Goal: Task Accomplishment & Management: Manage account settings

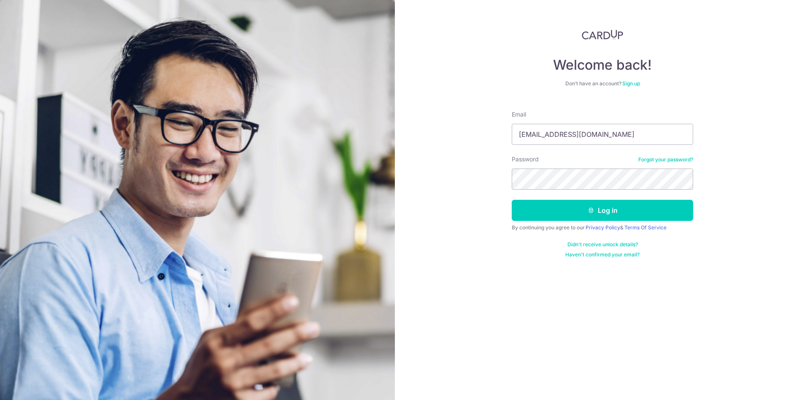
click at [596, 212] on button "Log in" at bounding box center [602, 210] width 181 height 21
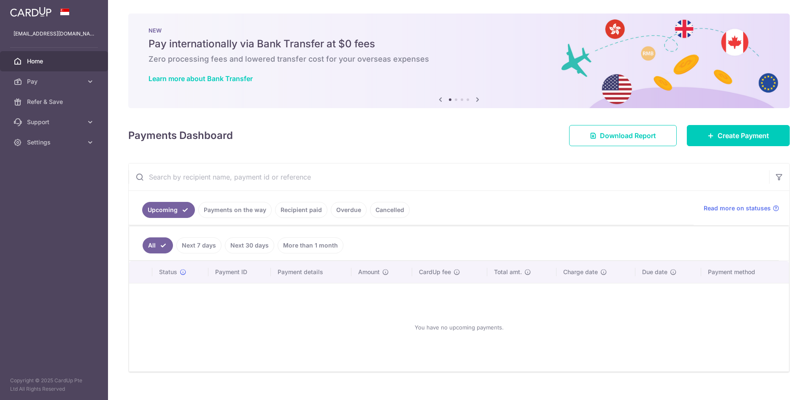
click at [336, 322] on div "You have no upcoming payments." at bounding box center [459, 327] width 640 height 74
click at [82, 80] on span "Pay" at bounding box center [55, 81] width 56 height 8
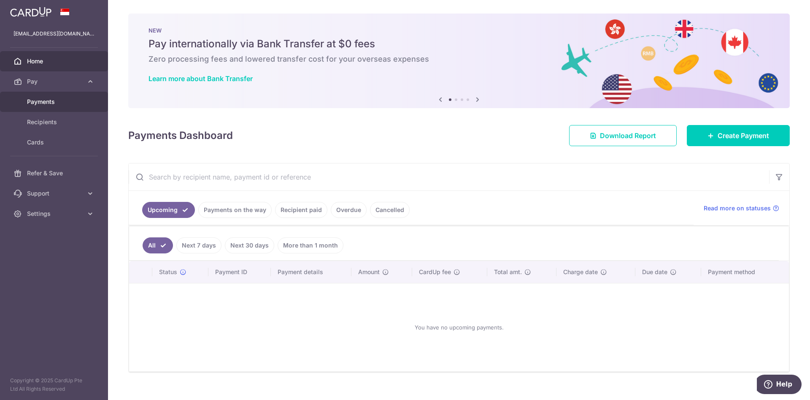
click at [48, 95] on link "Payments" at bounding box center [54, 102] width 108 height 20
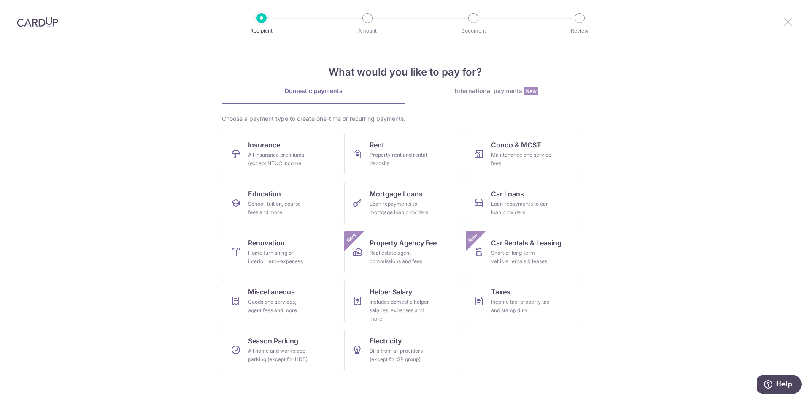
click at [790, 19] on icon at bounding box center [788, 21] width 10 height 11
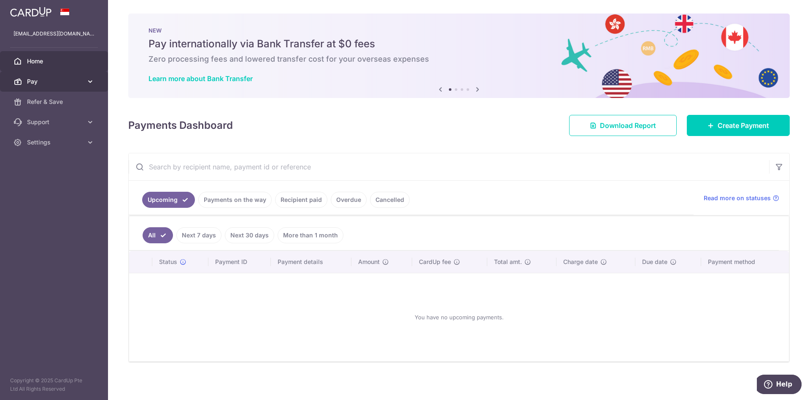
click at [61, 86] on link "Pay" at bounding box center [54, 81] width 108 height 20
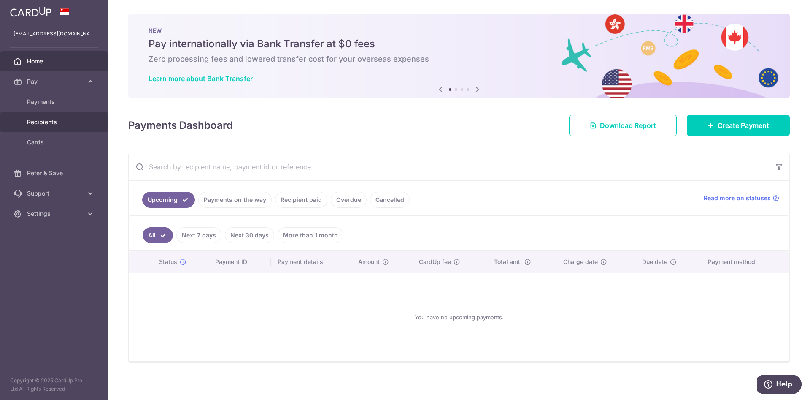
click at [49, 128] on link "Recipients" at bounding box center [54, 122] width 108 height 20
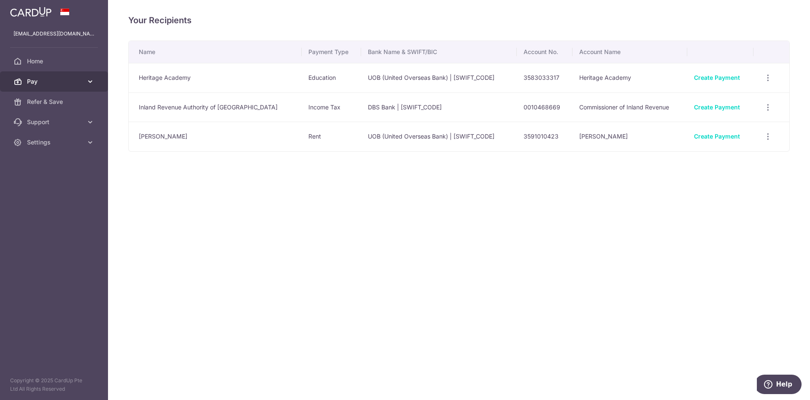
click at [87, 76] on link "Pay" at bounding box center [54, 81] width 108 height 20
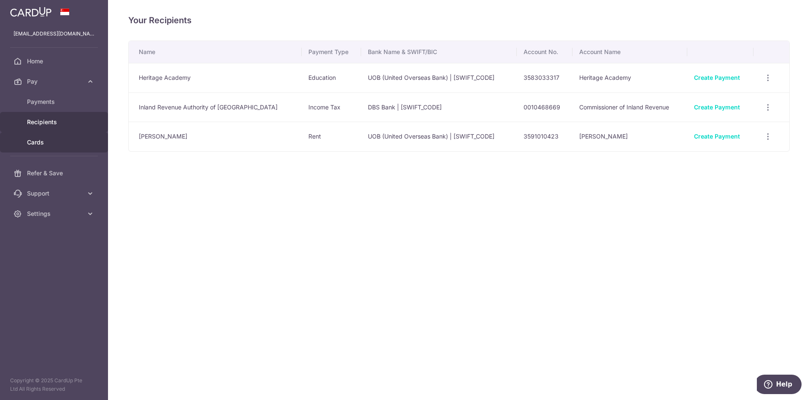
click at [47, 140] on span "Cards" at bounding box center [55, 142] width 56 height 8
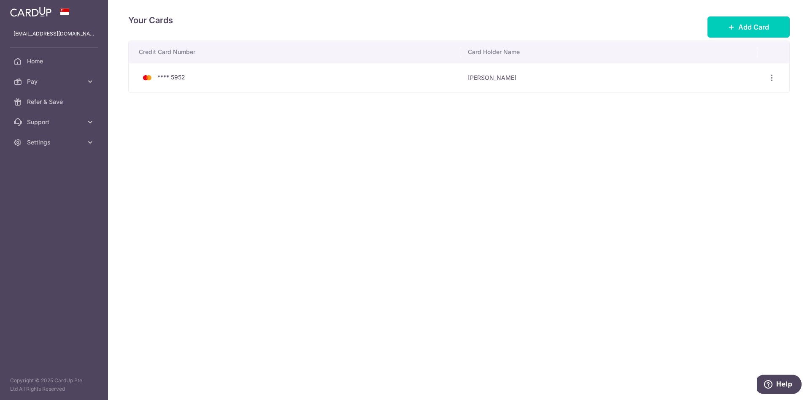
click at [246, 208] on div "Your Cards Add Card Credit Card Number Card Holder Name **** 5952 Roland Batac …" at bounding box center [459, 200] width 702 height 400
click at [80, 140] on span "Settings" at bounding box center [55, 142] width 56 height 8
click at [42, 182] on span "Logout" at bounding box center [55, 182] width 56 height 8
